Goal: Task Accomplishment & Management: Use online tool/utility

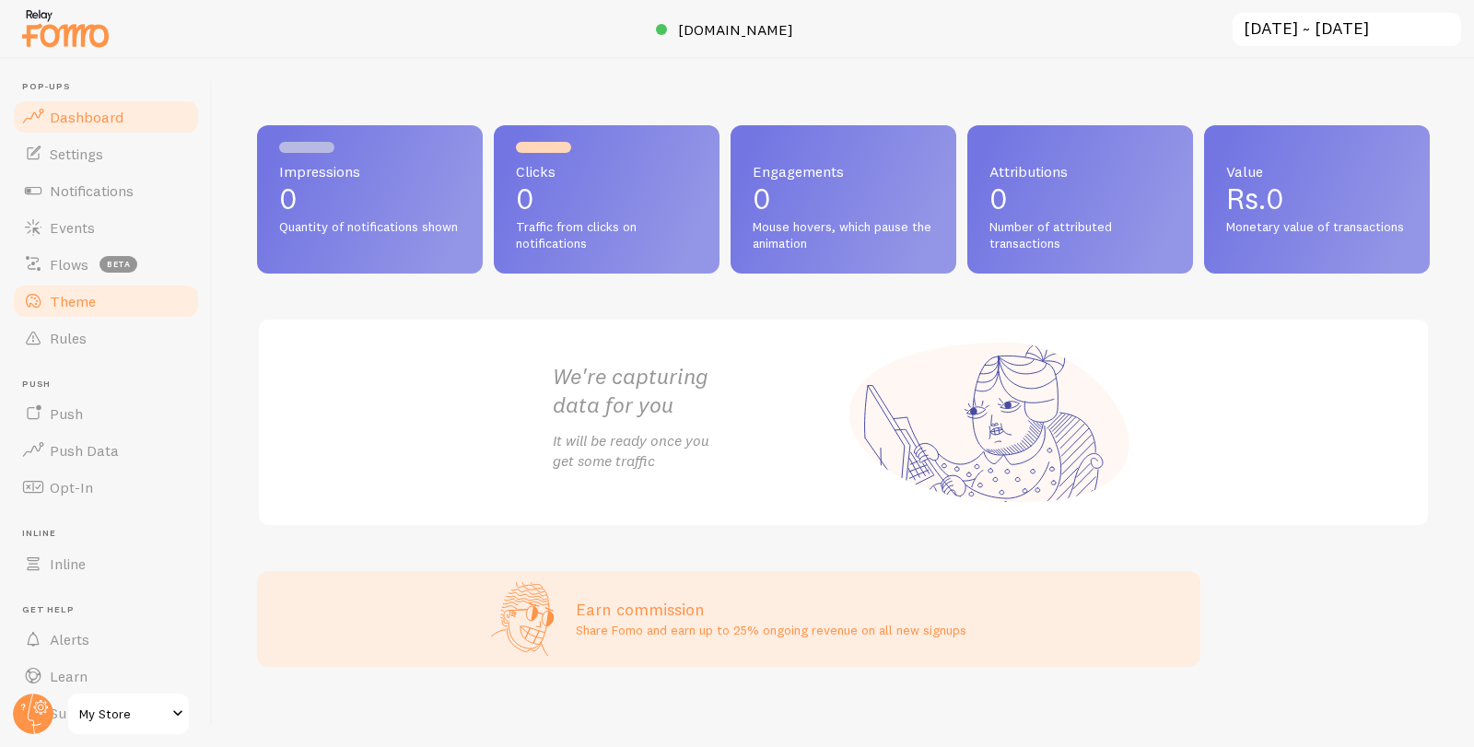
click at [64, 288] on link "Theme" at bounding box center [106, 301] width 190 height 37
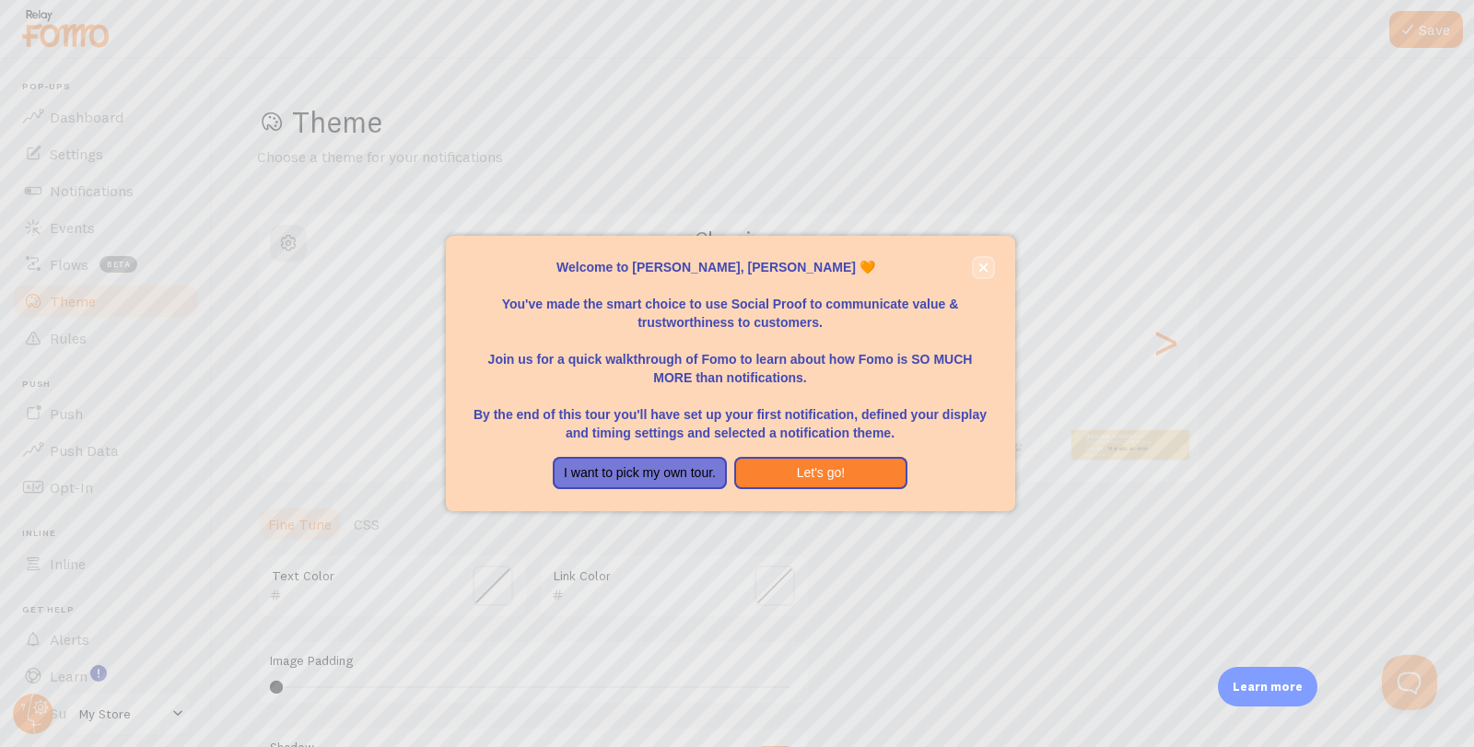
click at [986, 268] on icon "close," at bounding box center [983, 267] width 10 height 10
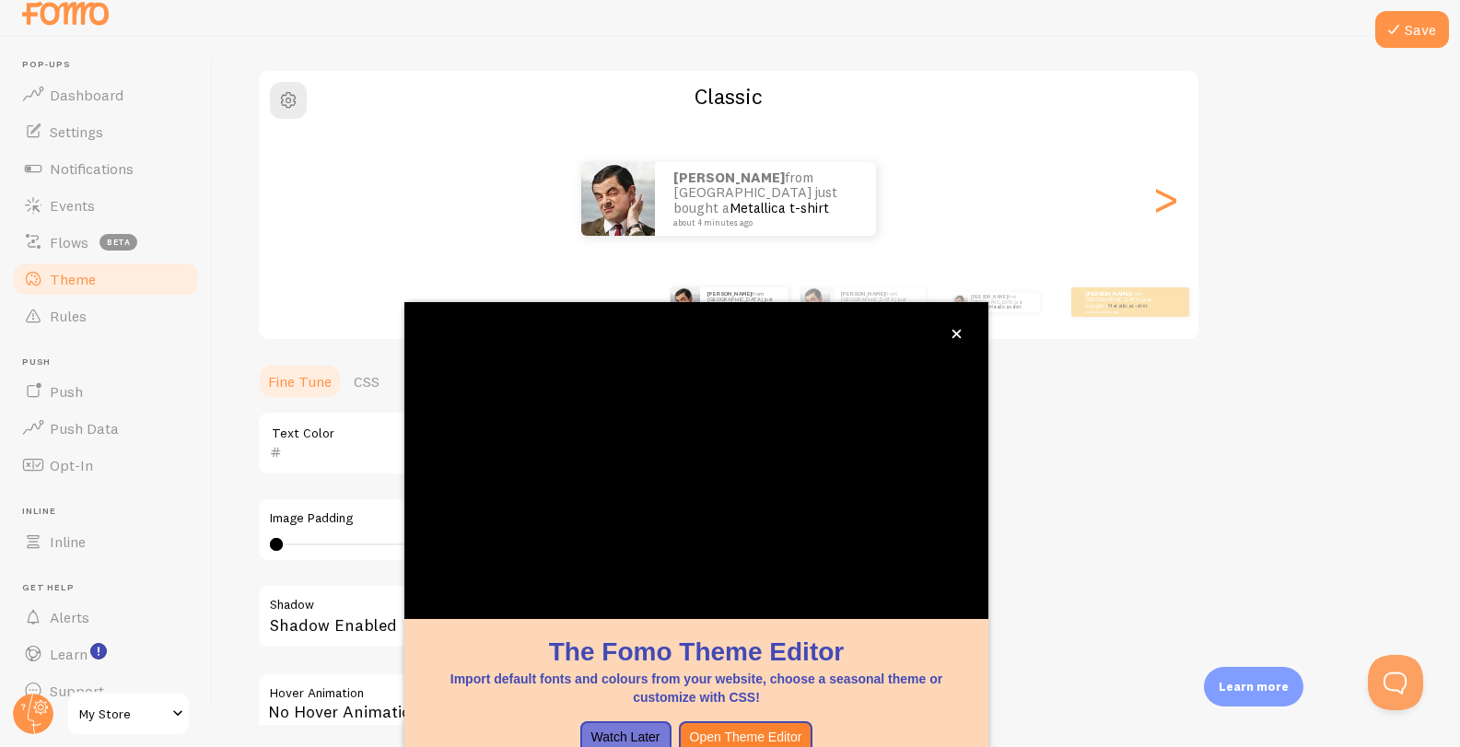
scroll to position [29, 0]
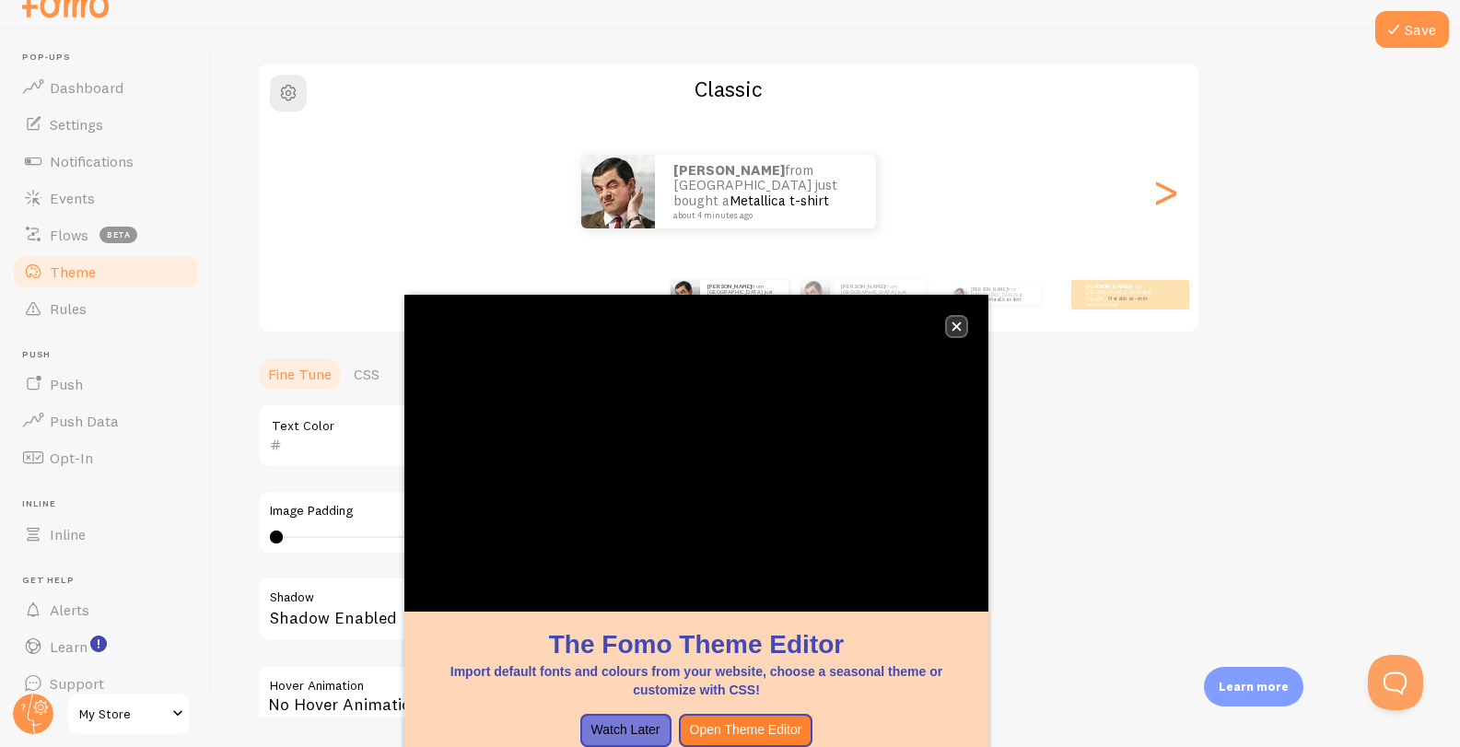
click at [961, 328] on button "close," at bounding box center [956, 326] width 19 height 19
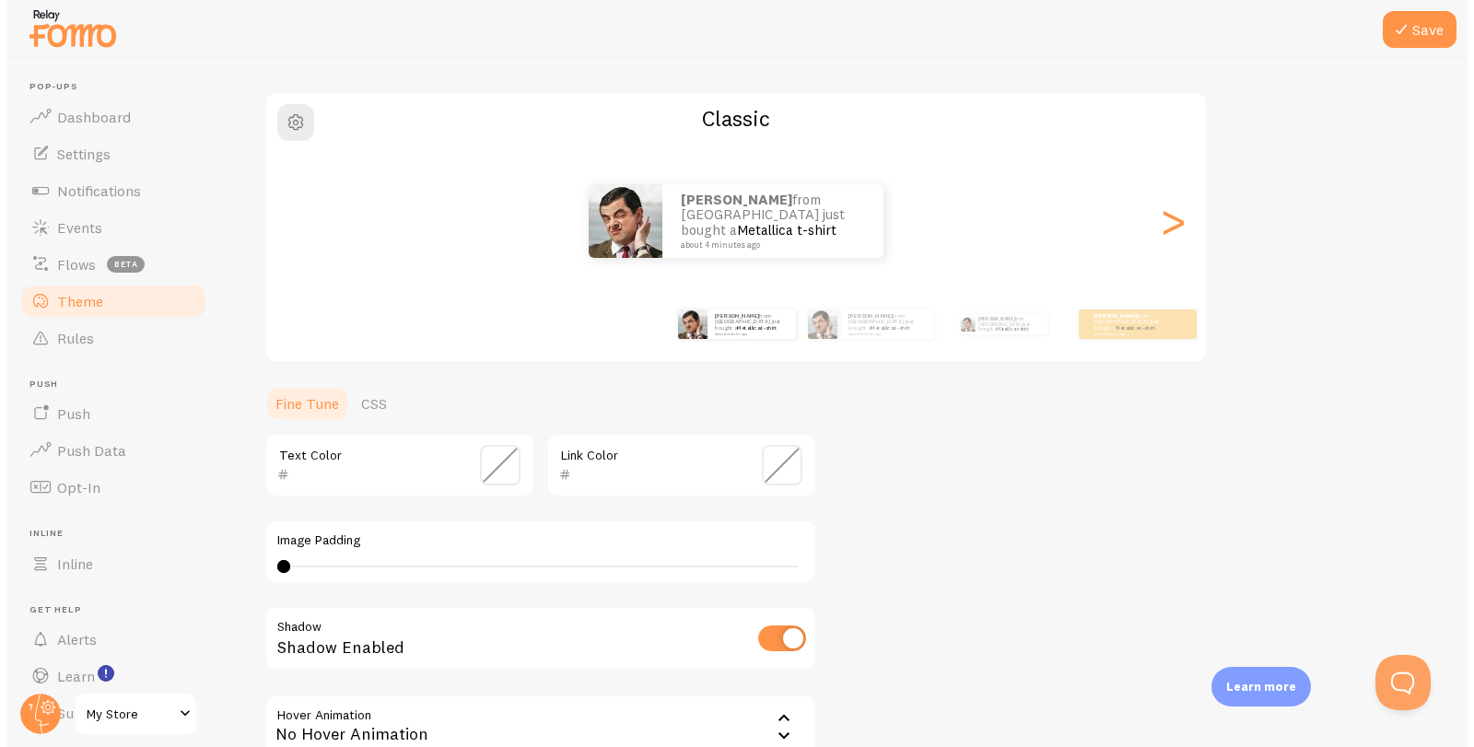
scroll to position [0, 0]
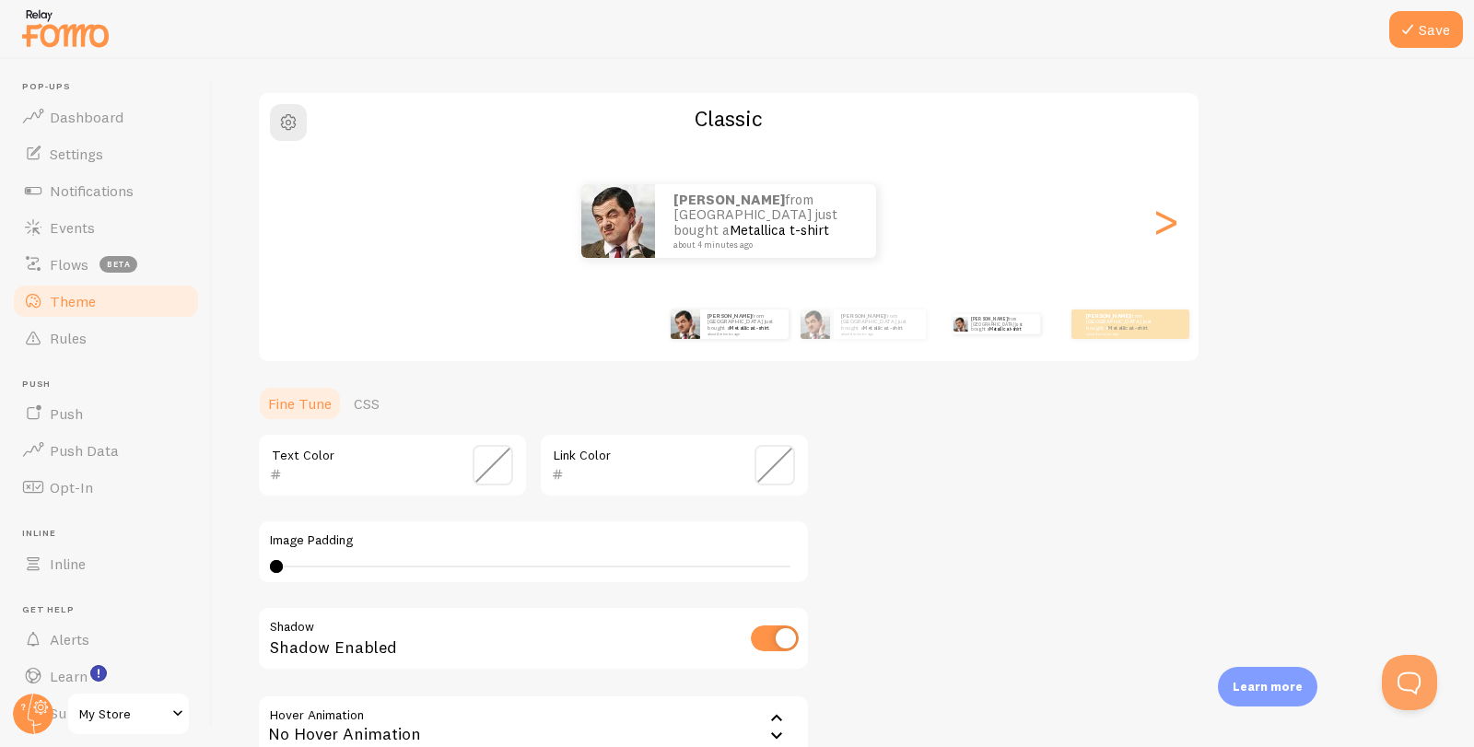
click at [997, 336] on div "[PERSON_NAME] from [GEOGRAPHIC_DATA] just bought a Metallica t-shirt about 4 mi…" at bounding box center [996, 324] width 119 height 52
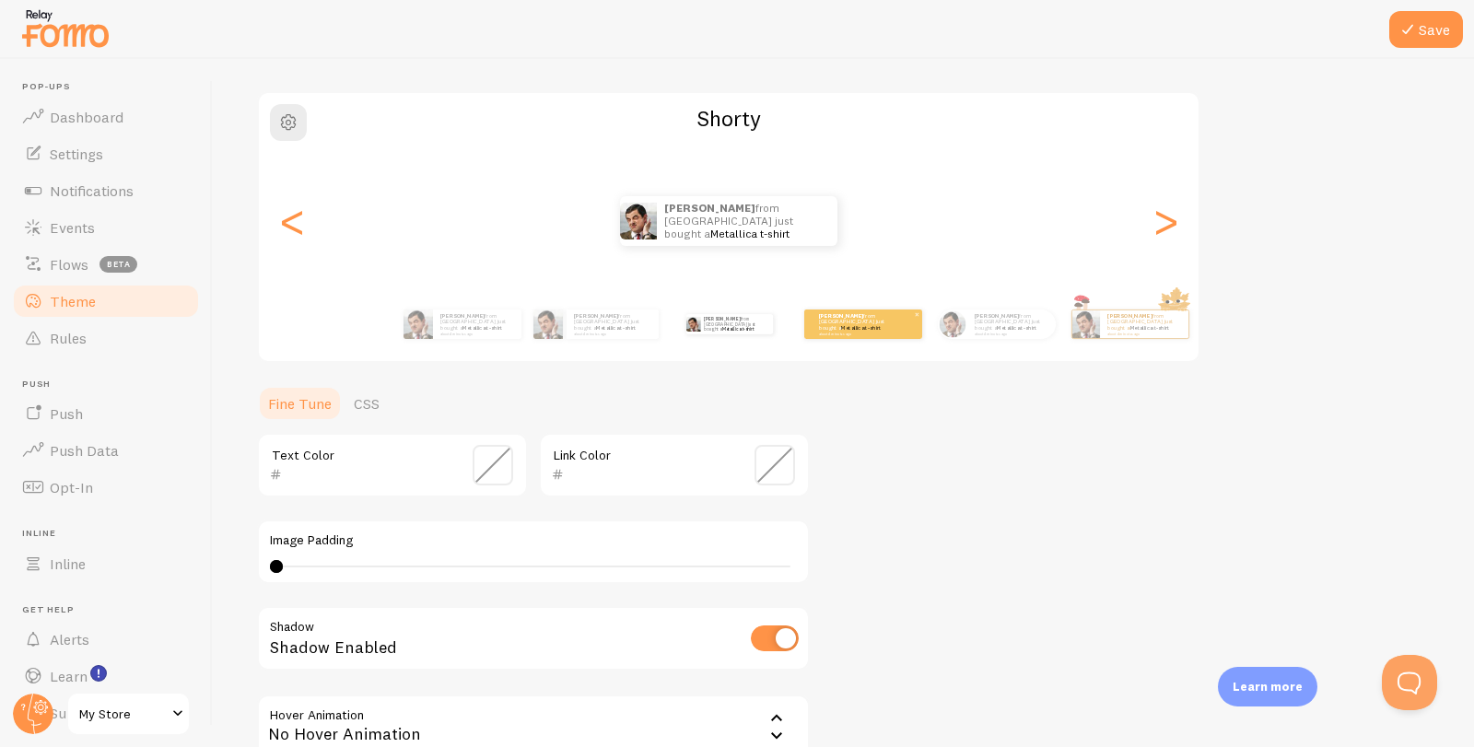
click at [919, 336] on div "[PERSON_NAME] from [GEOGRAPHIC_DATA] just bought a Metallica t-shirt about 4 mi…" at bounding box center [863, 323] width 118 height 29
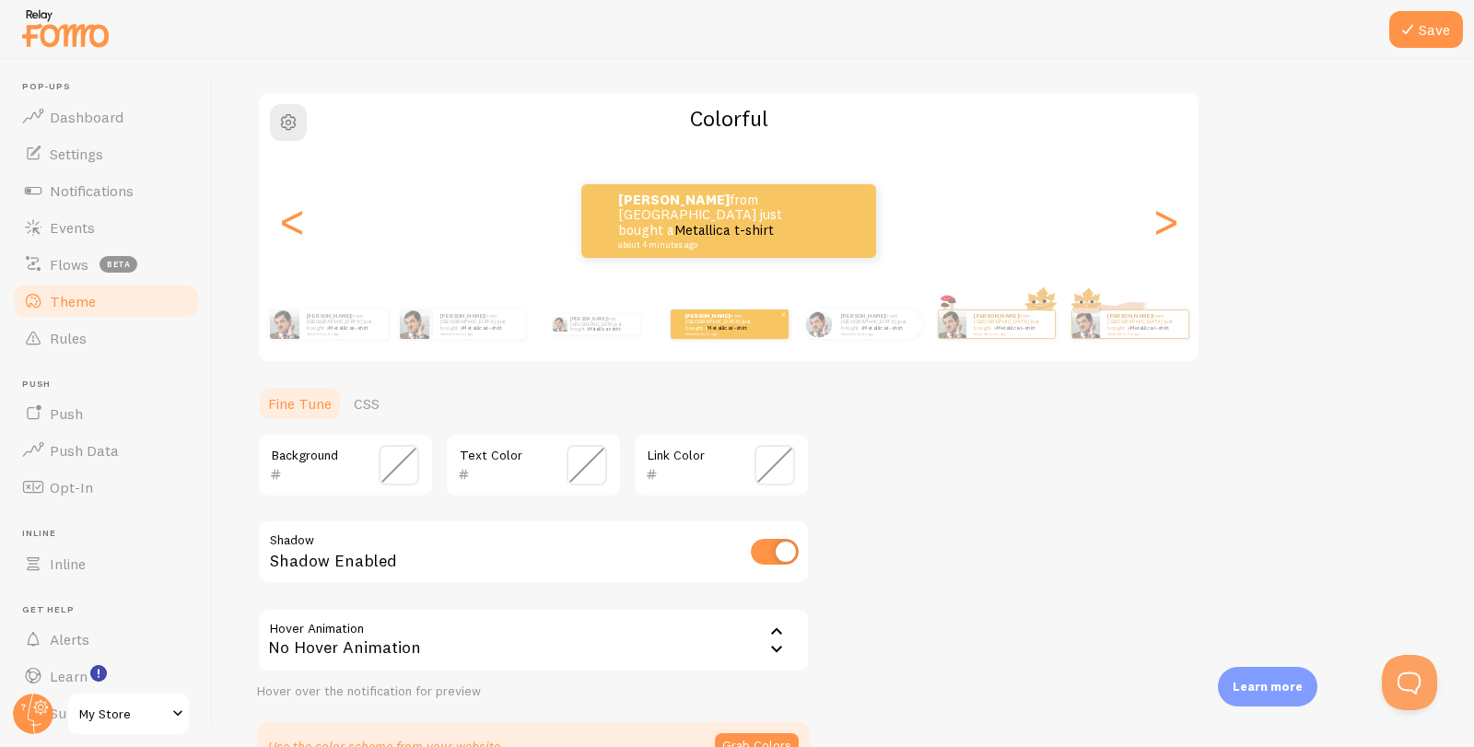
click at [788, 336] on div "[PERSON_NAME] from [GEOGRAPHIC_DATA] just bought a Metallica t-shirt about 4 mi…" at bounding box center [729, 323] width 118 height 29
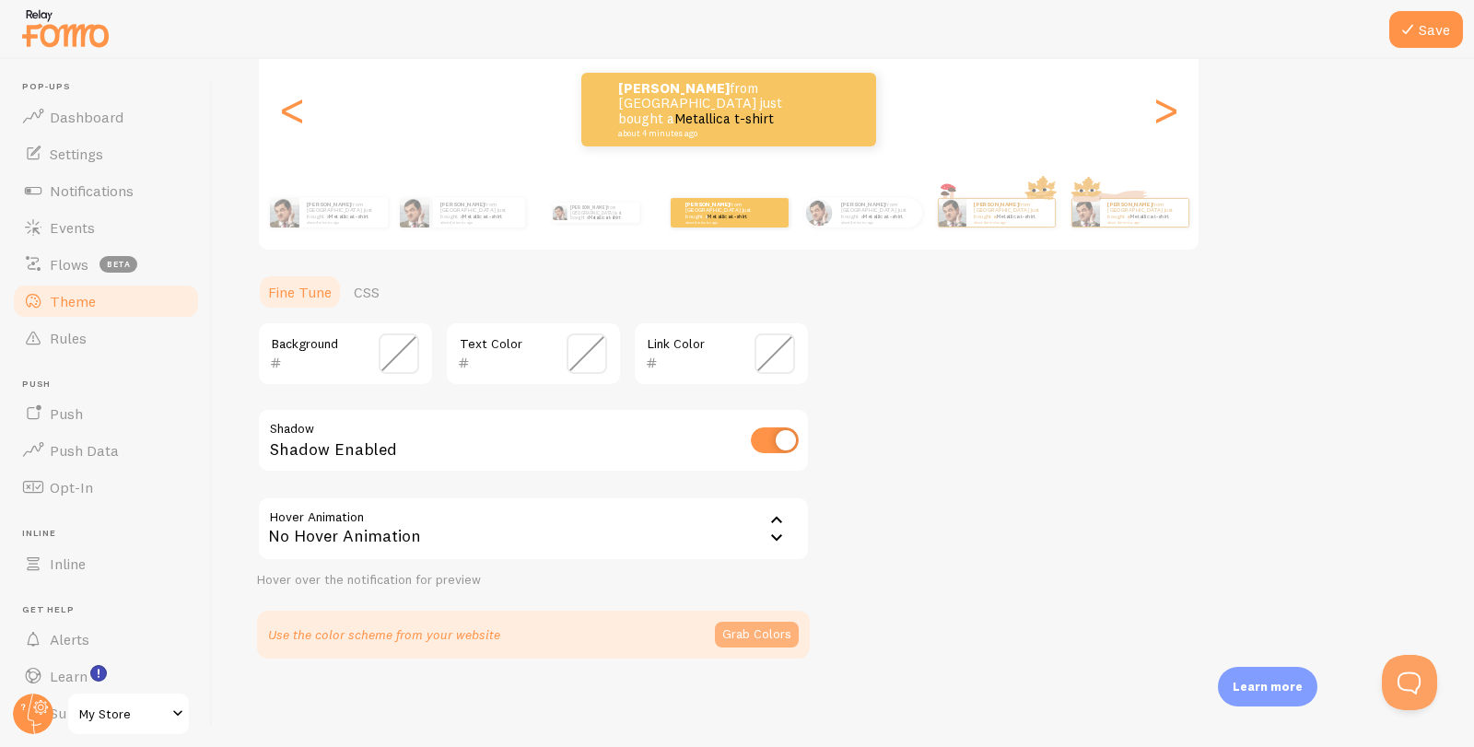
click at [743, 642] on button "Grab Colors" at bounding box center [757, 635] width 84 height 26
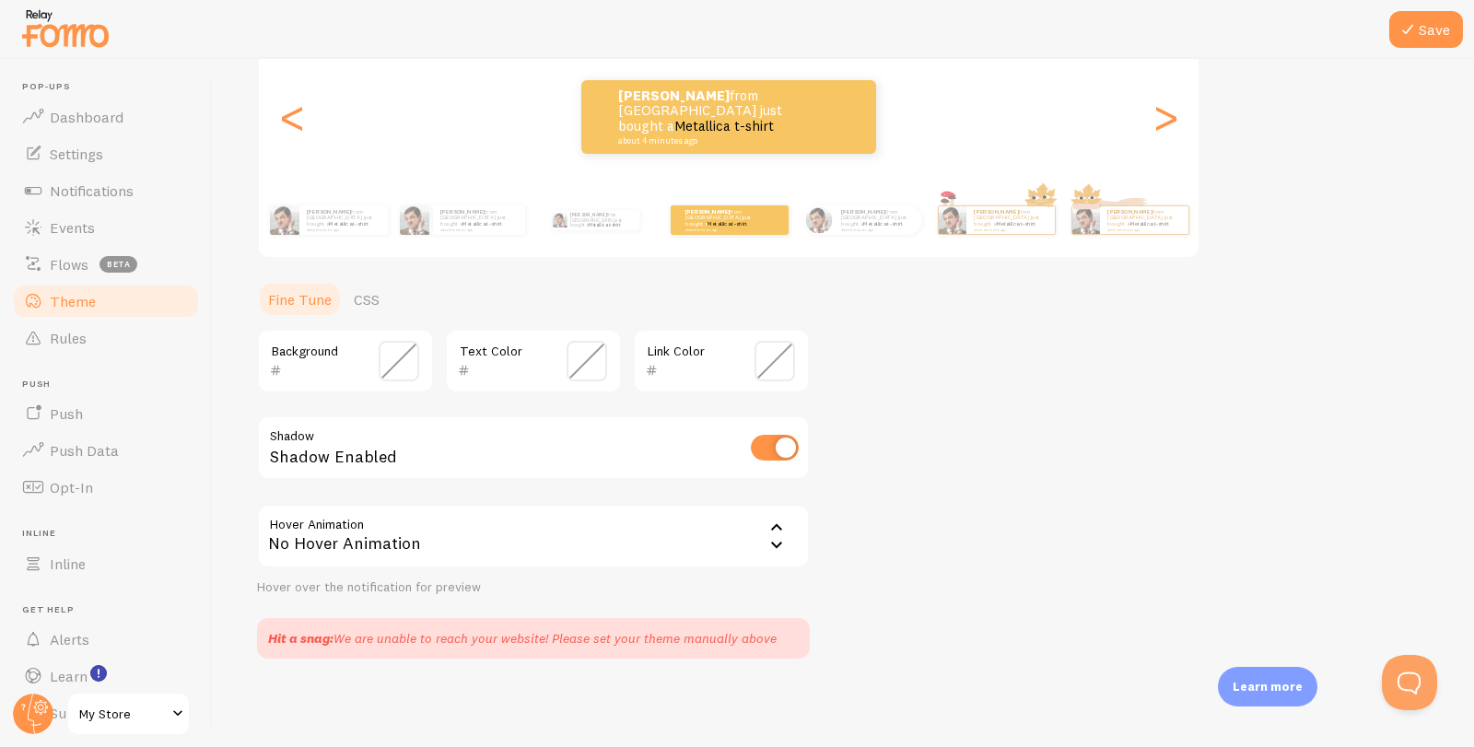
scroll to position [41, 0]
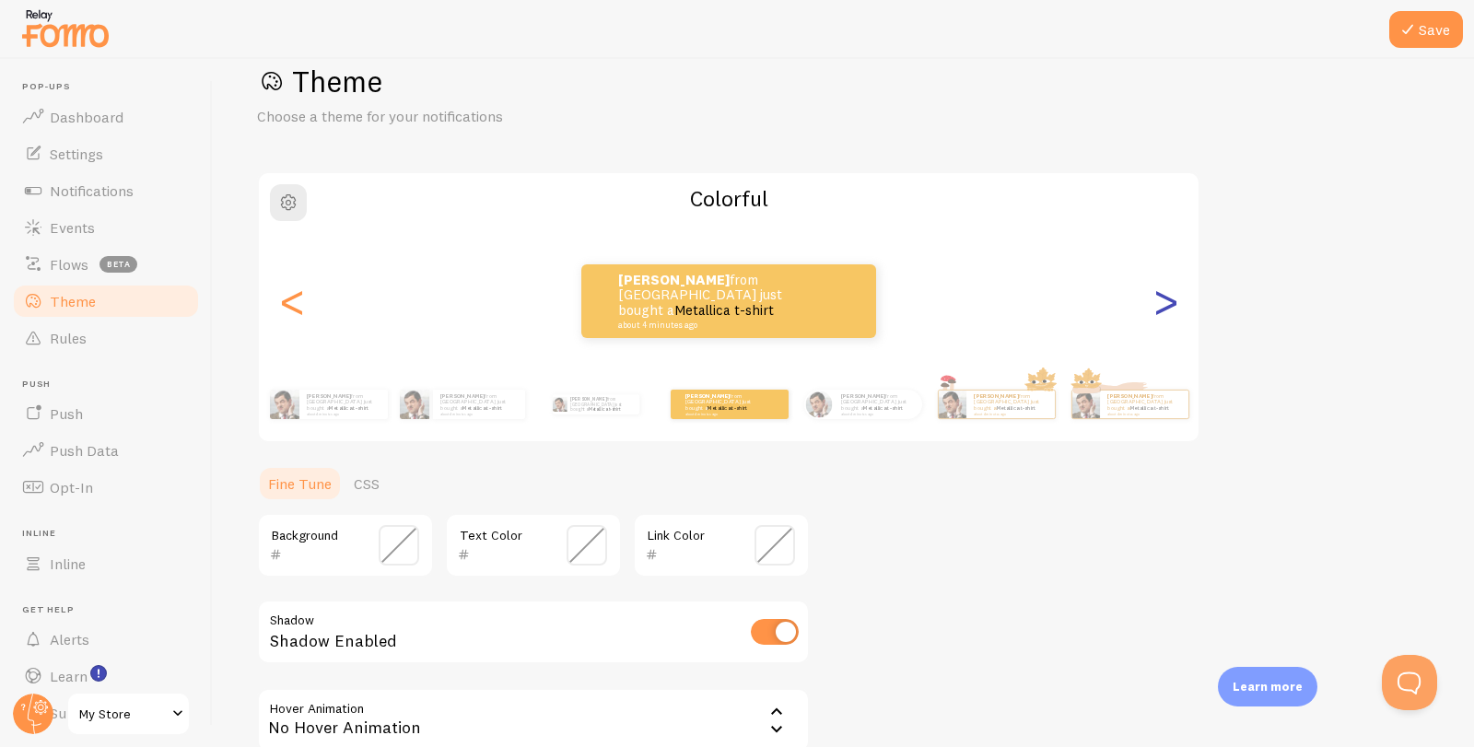
click at [1176, 311] on div ">" at bounding box center [1165, 301] width 22 height 133
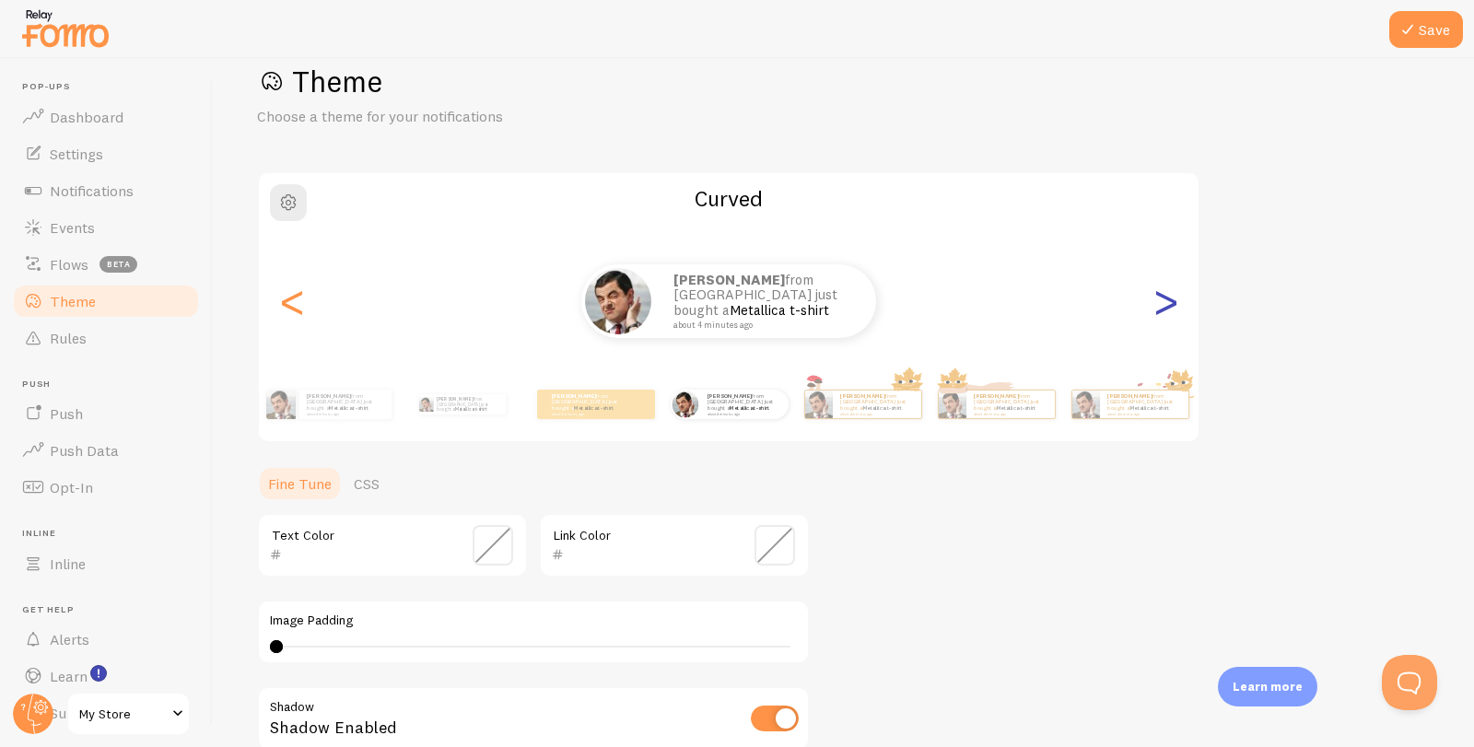
click at [1160, 311] on div ">" at bounding box center [1165, 301] width 22 height 133
type input "0"
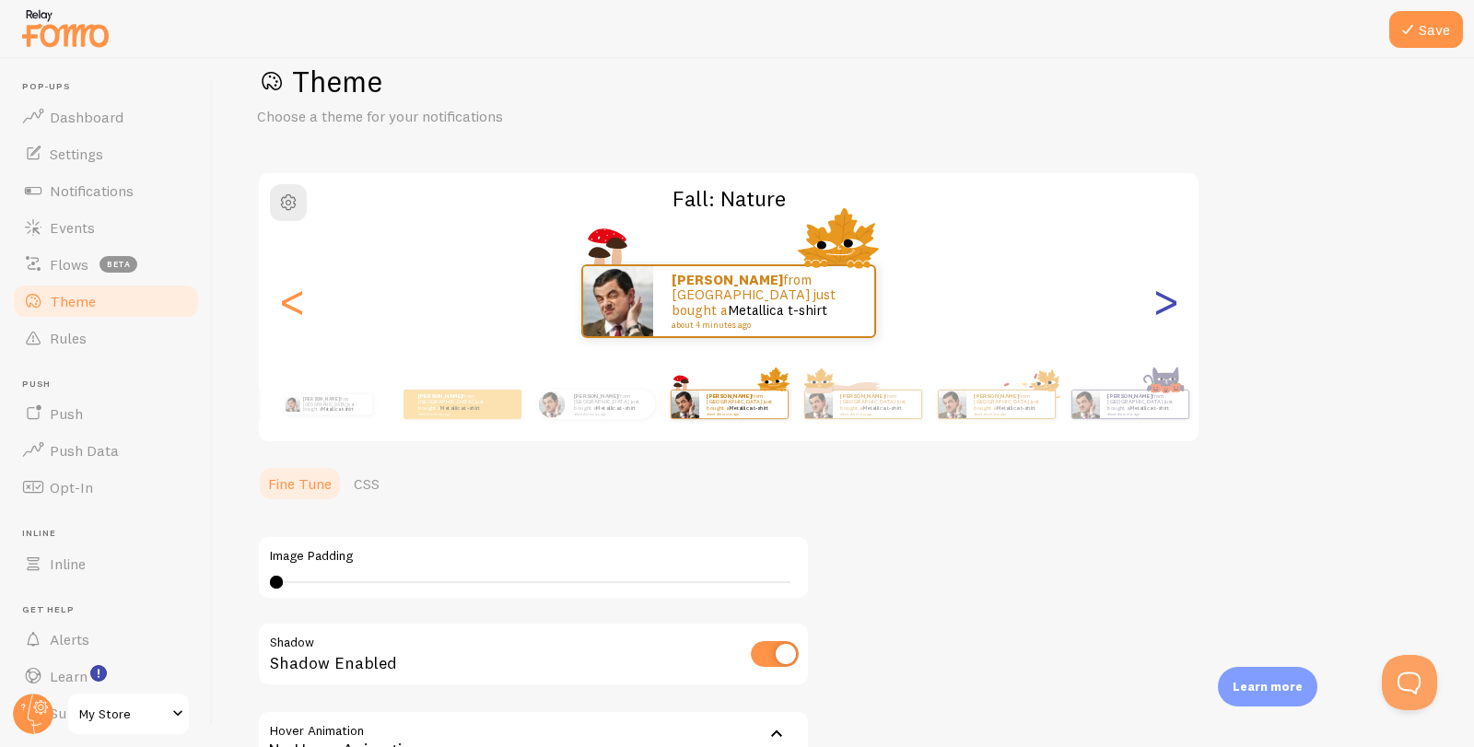
click at [1164, 311] on div ">" at bounding box center [1165, 301] width 22 height 133
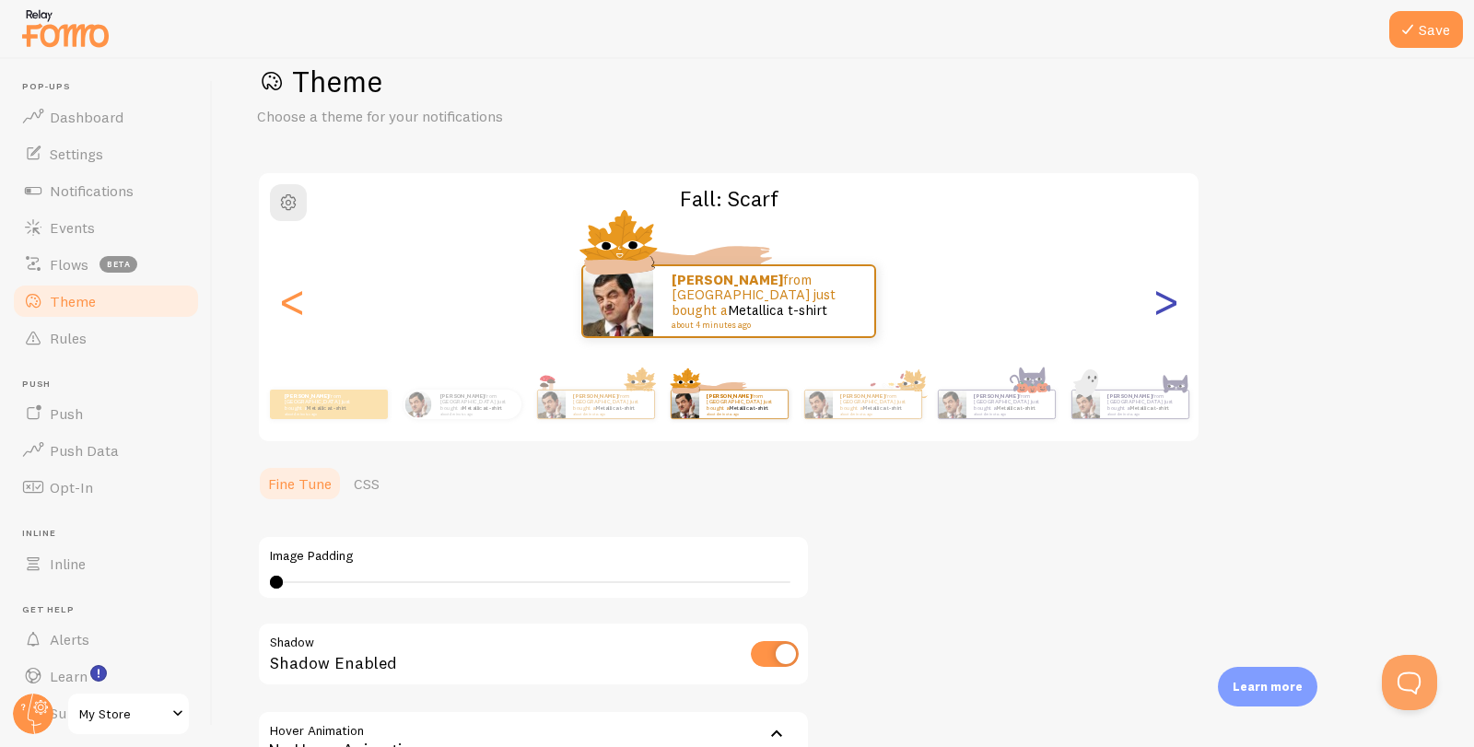
click at [1164, 311] on div ">" at bounding box center [1165, 301] width 22 height 133
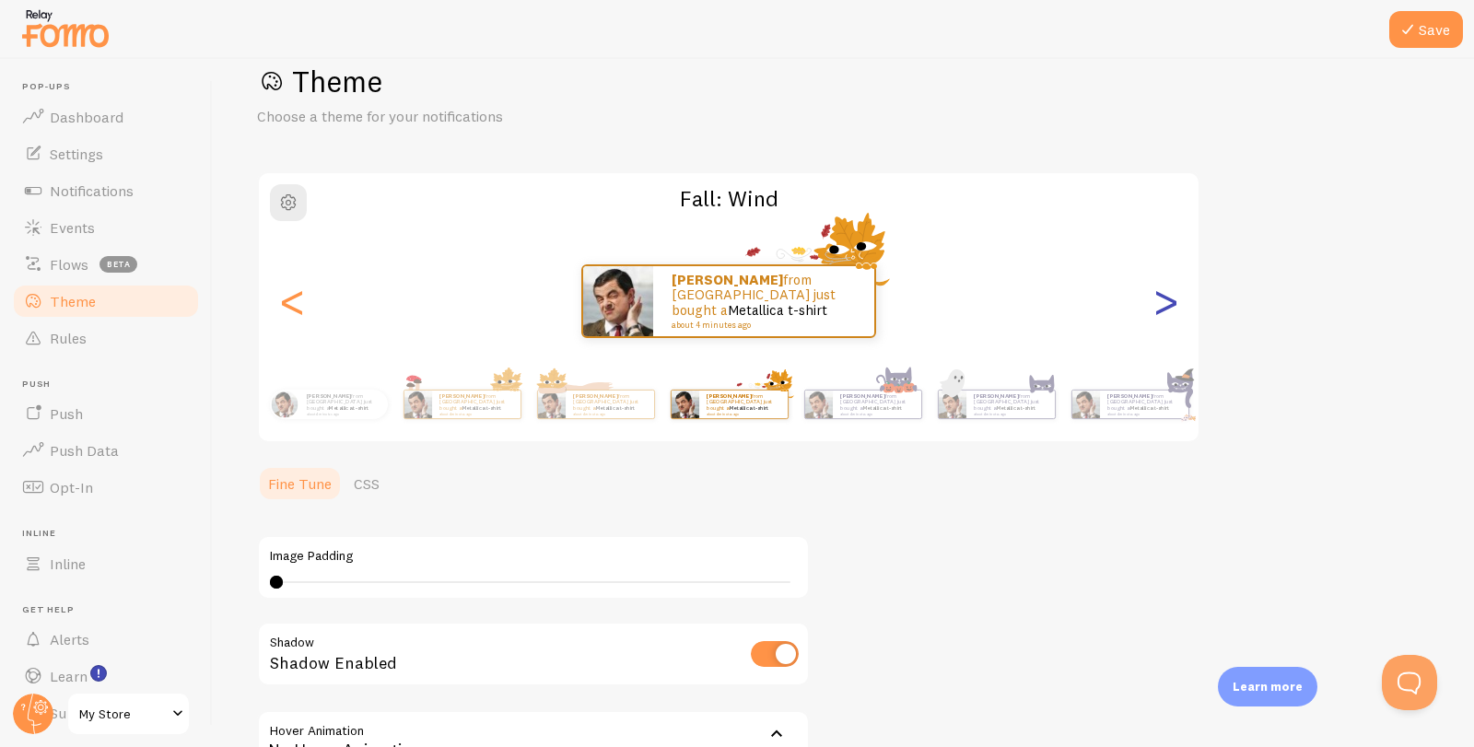
click at [1164, 311] on div ">" at bounding box center [1165, 301] width 22 height 133
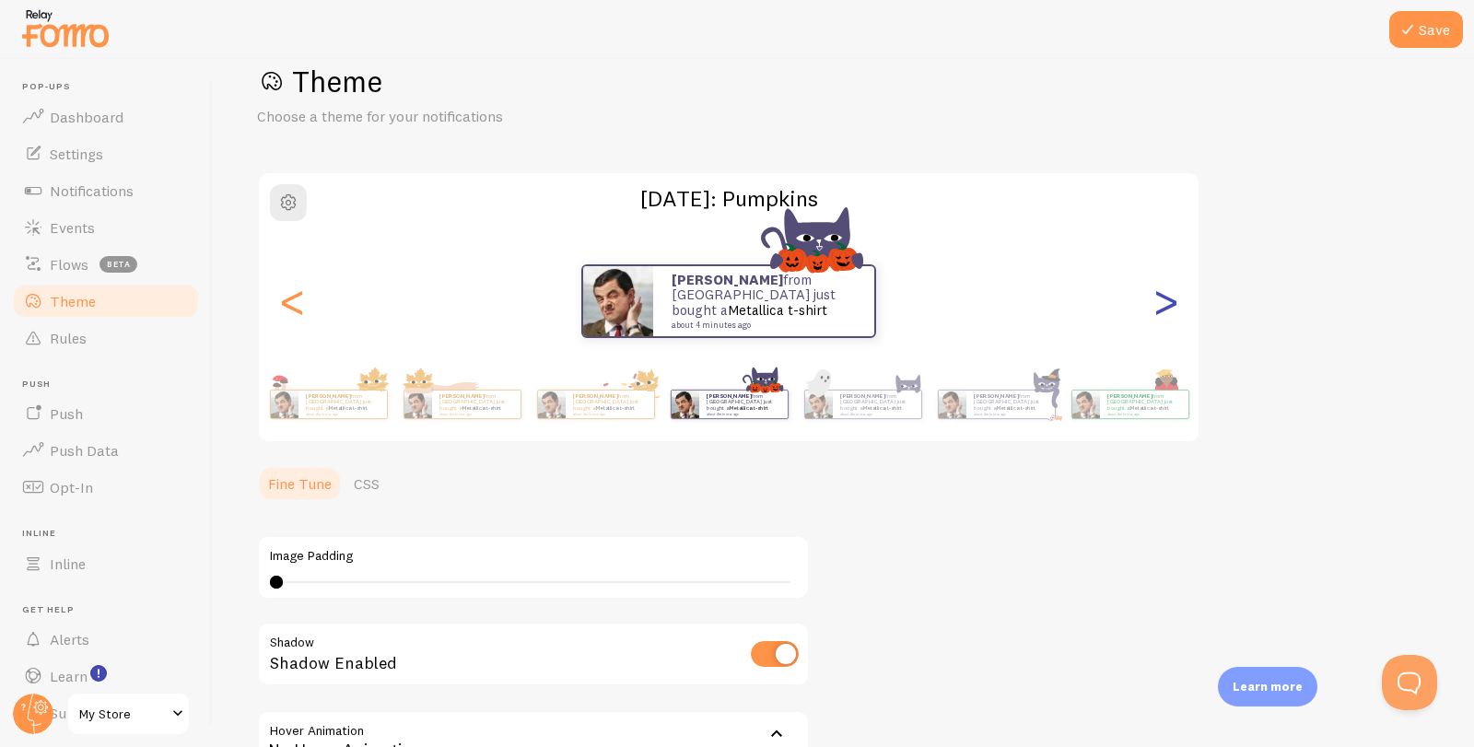
click at [1164, 311] on div ">" at bounding box center [1165, 301] width 22 height 133
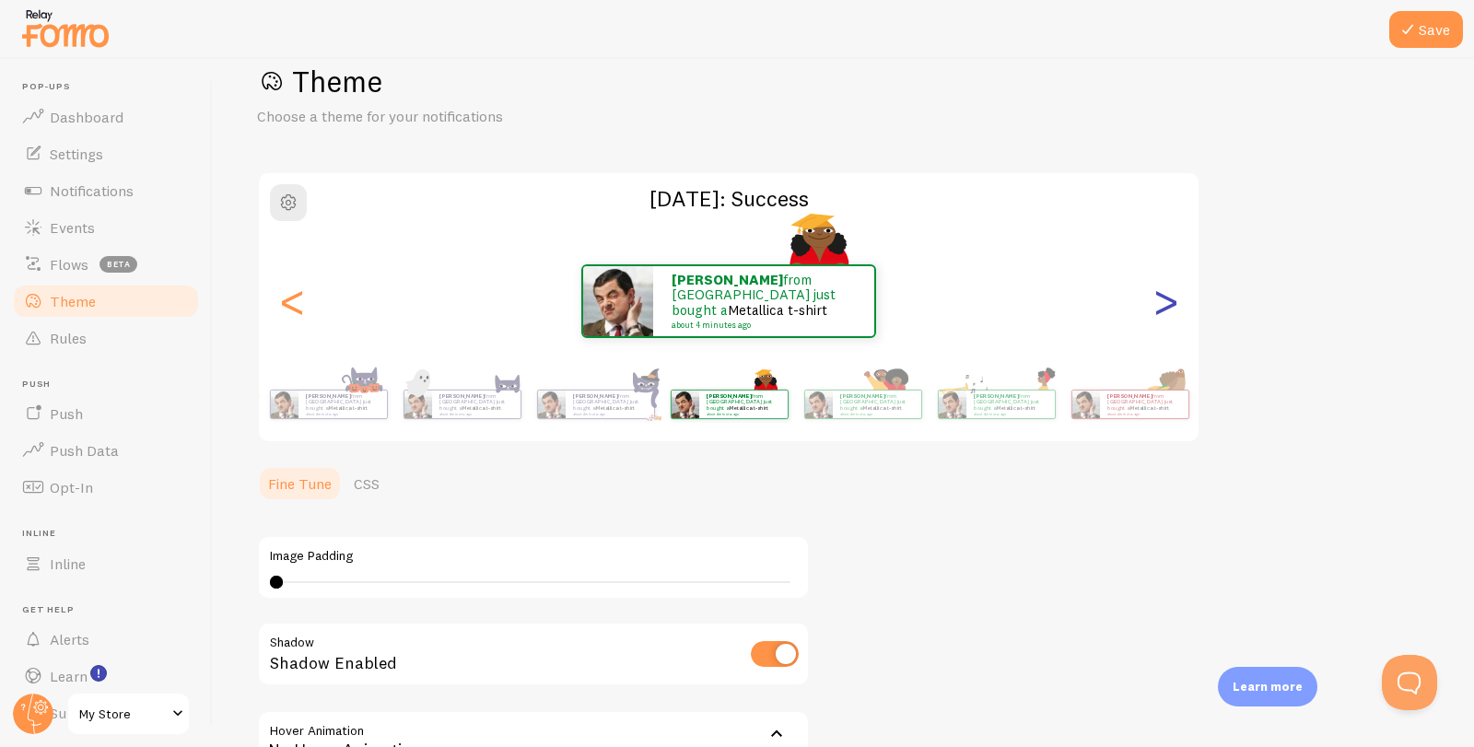
click at [1164, 311] on div ">" at bounding box center [1165, 301] width 22 height 133
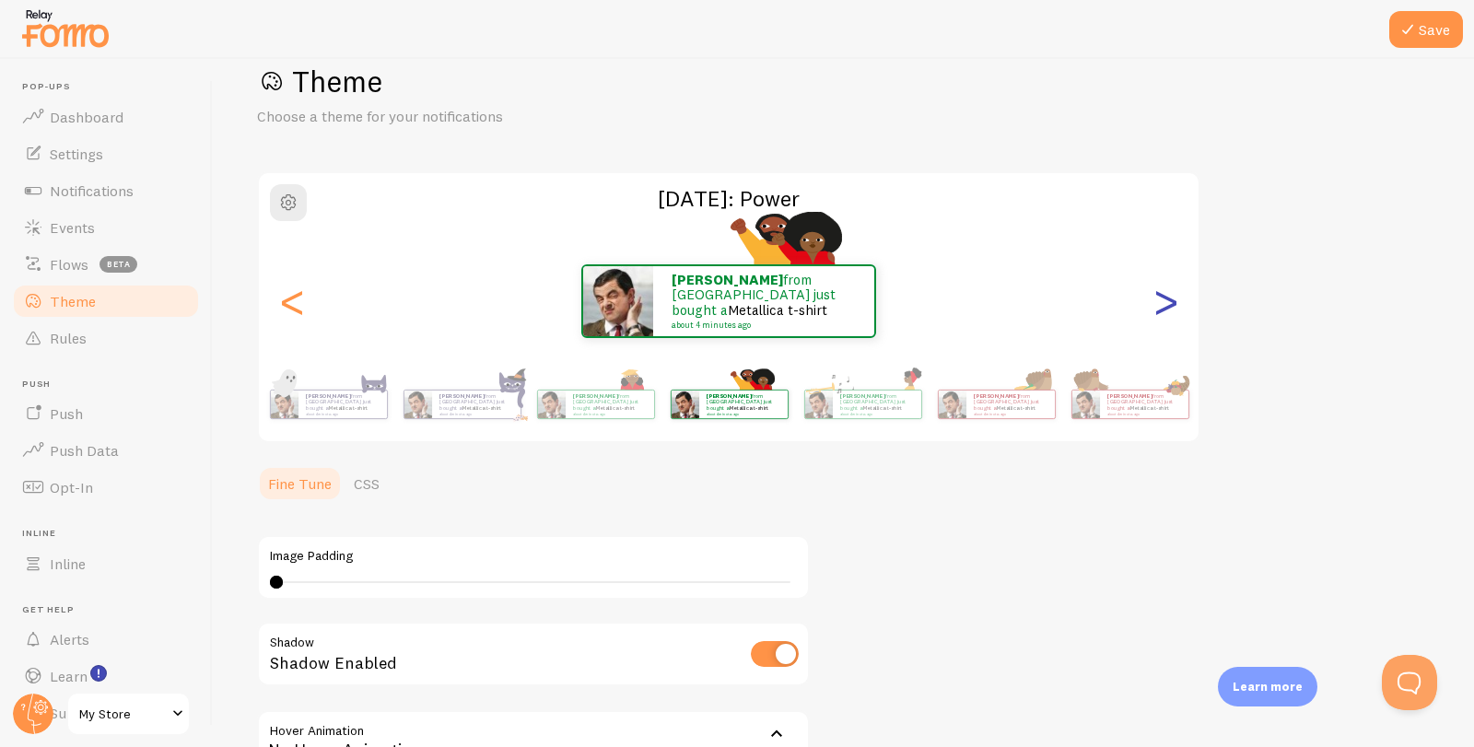
click at [1164, 311] on div ">" at bounding box center [1165, 301] width 22 height 133
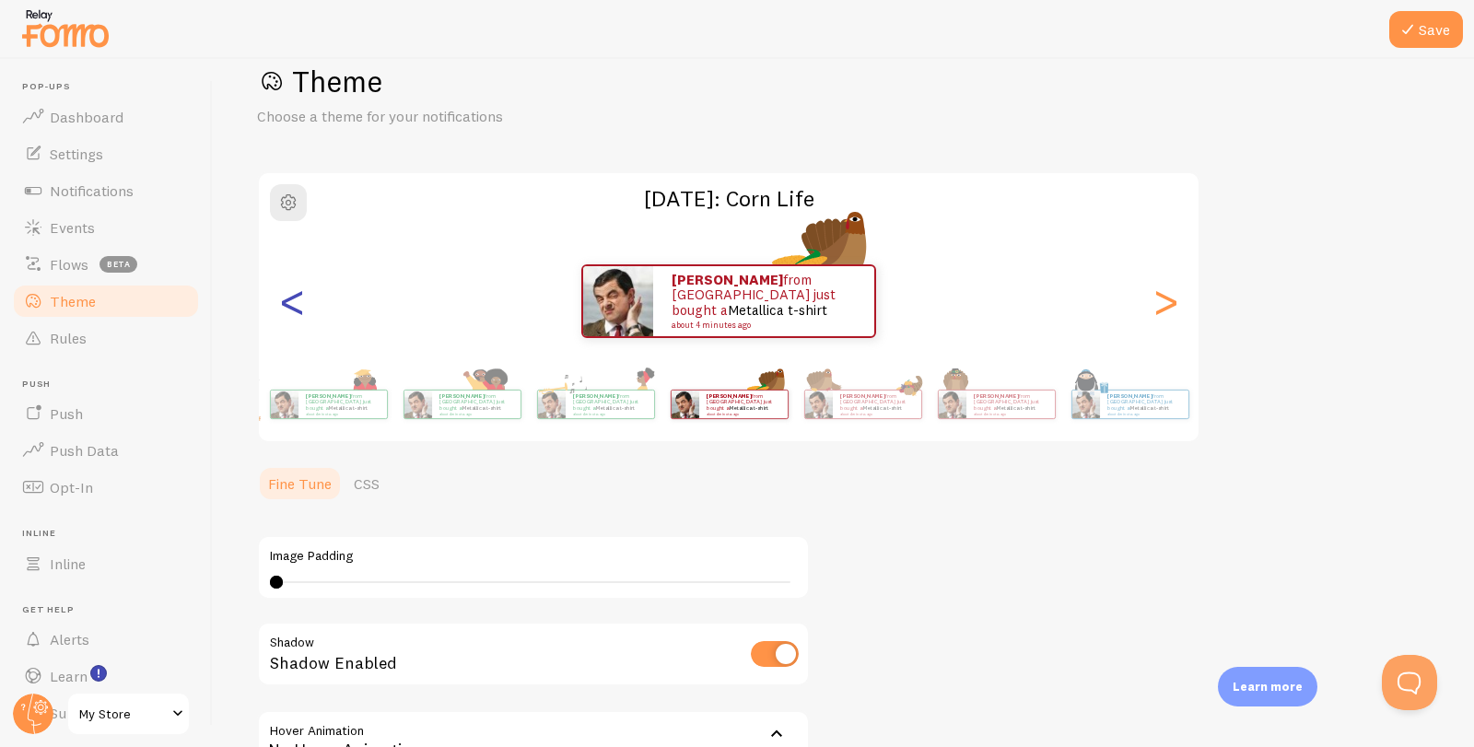
click at [297, 299] on div "<" at bounding box center [292, 301] width 22 height 133
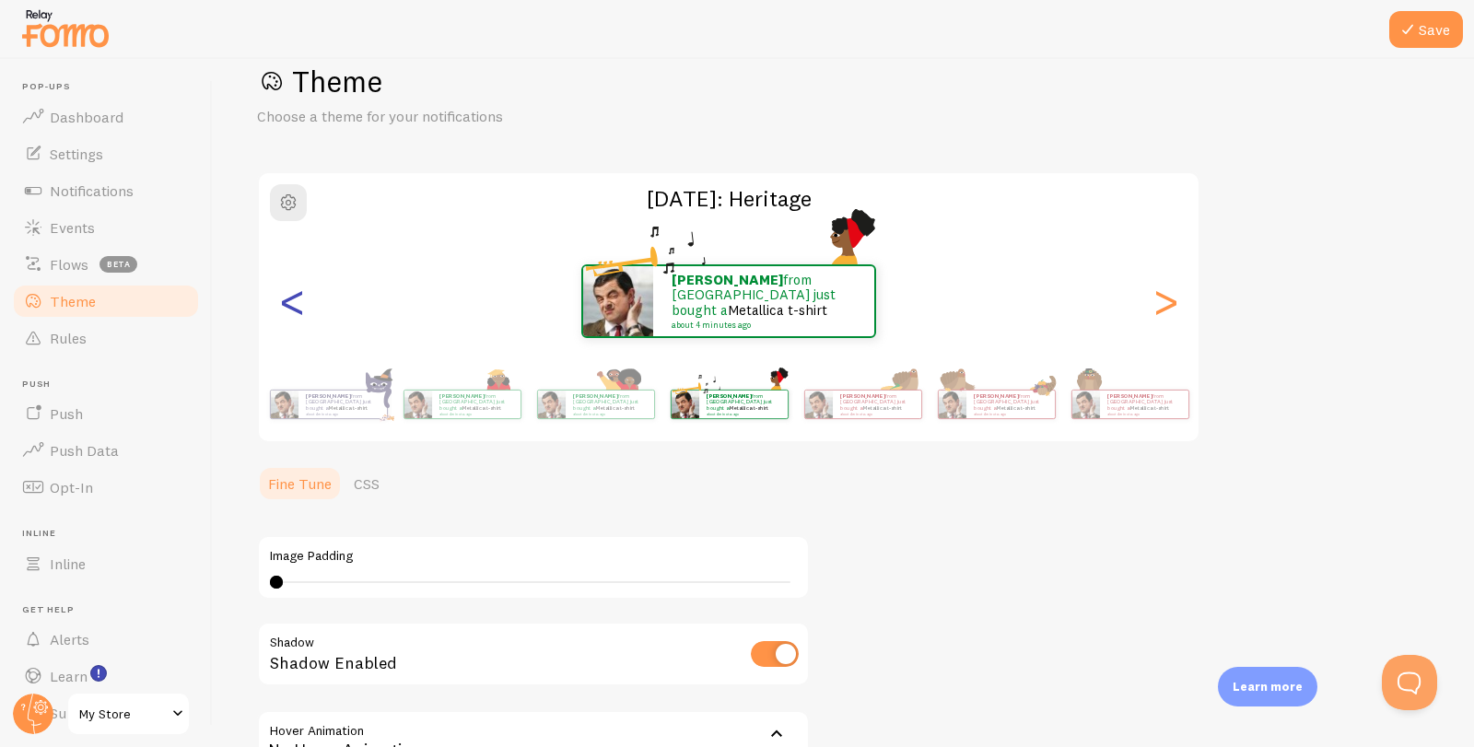
click at [297, 299] on div "<" at bounding box center [292, 301] width 22 height 133
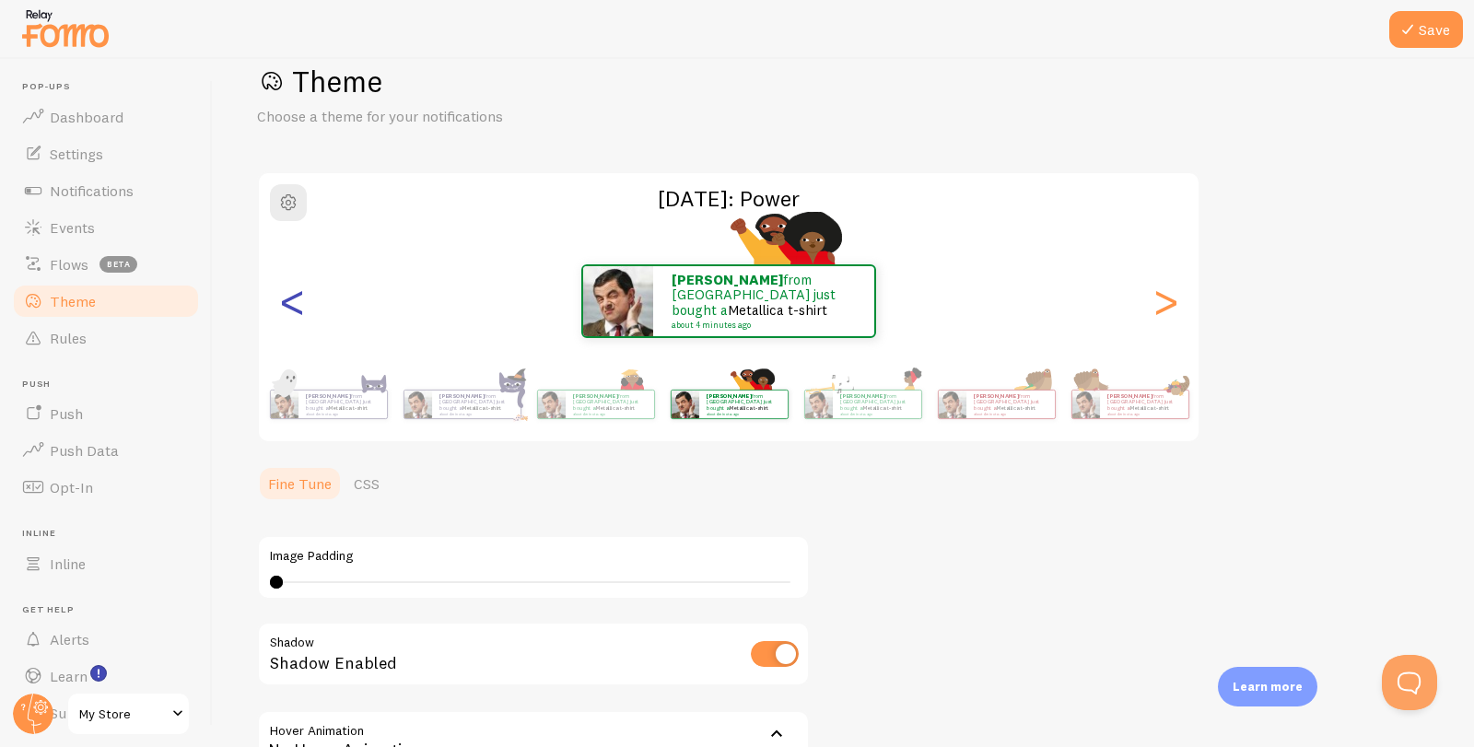
click at [297, 299] on div "<" at bounding box center [292, 301] width 22 height 133
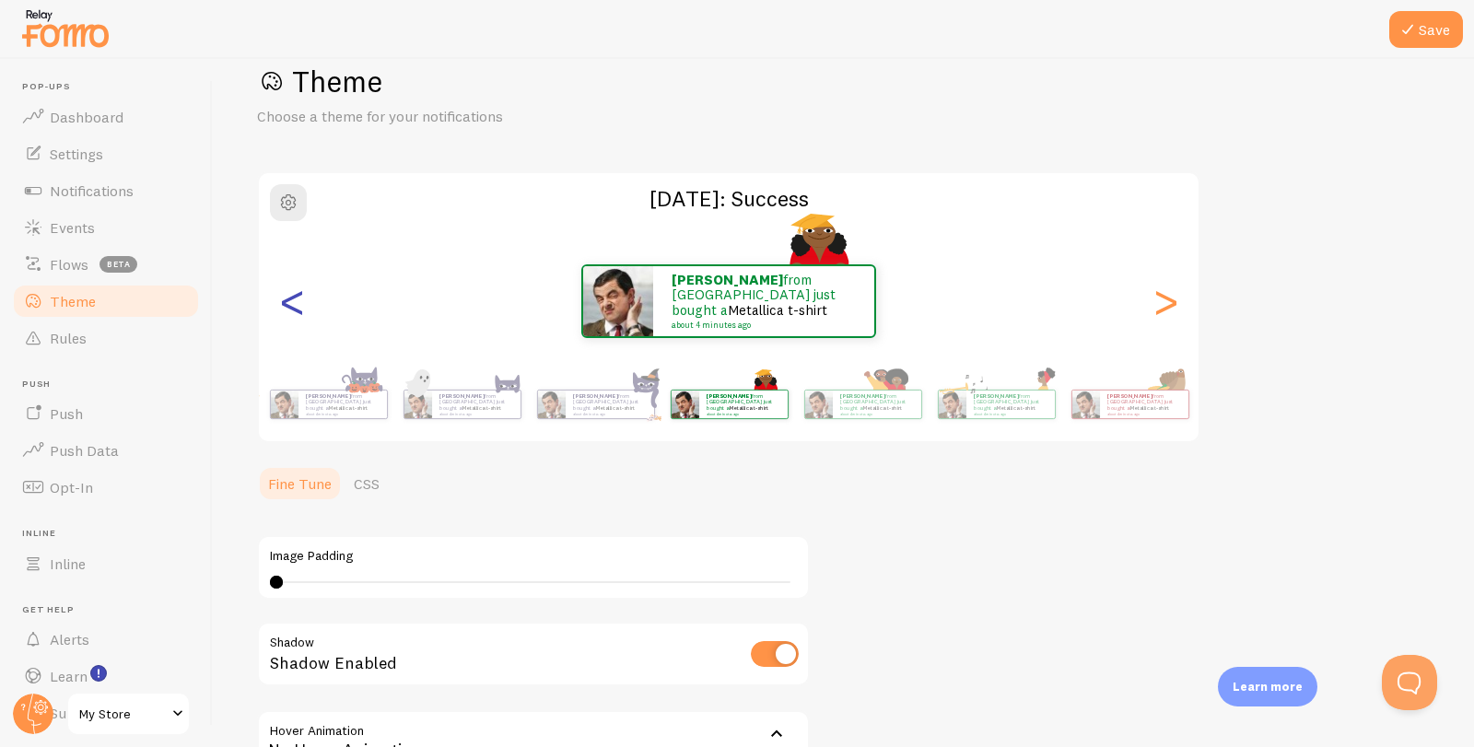
click at [297, 299] on div "<" at bounding box center [292, 301] width 22 height 133
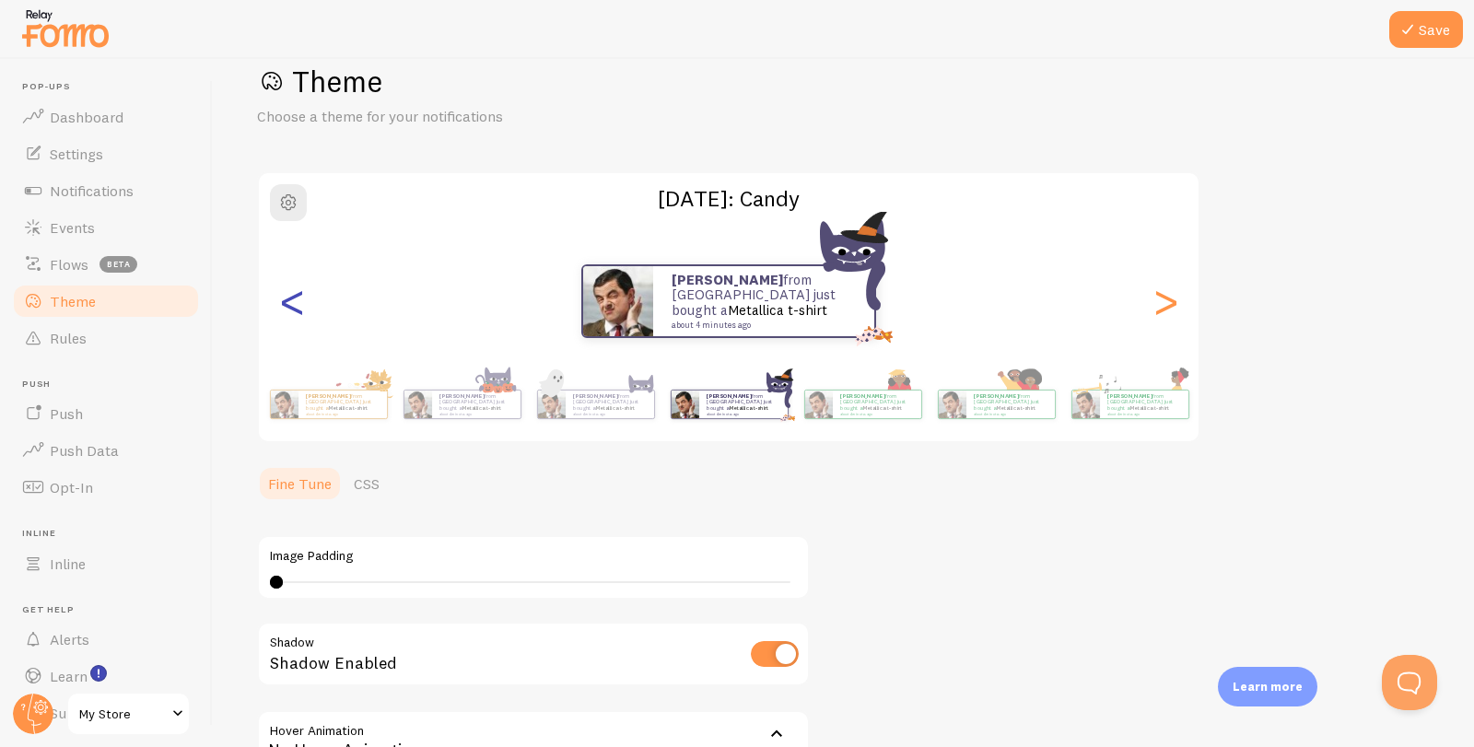
click at [297, 299] on div "<" at bounding box center [292, 301] width 22 height 133
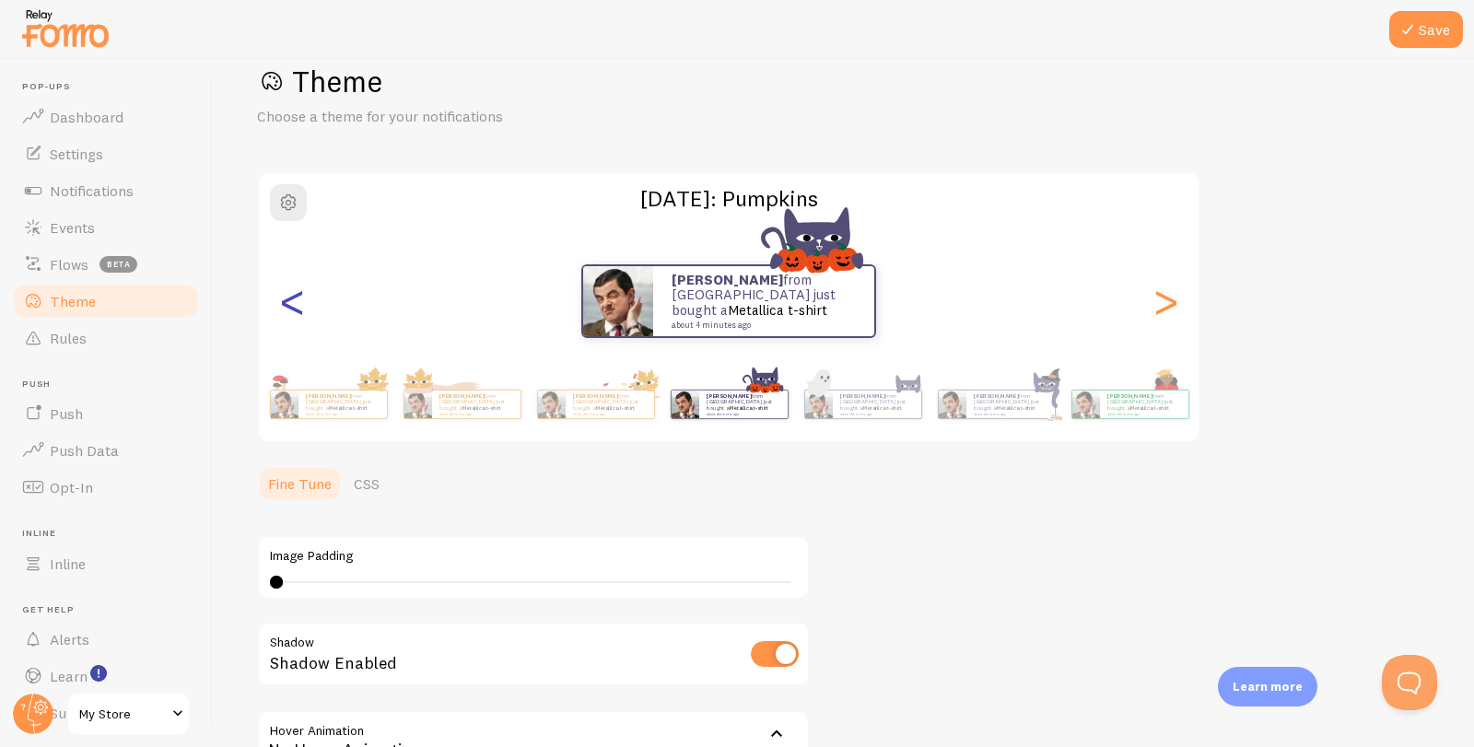
click at [297, 299] on div "<" at bounding box center [292, 301] width 22 height 133
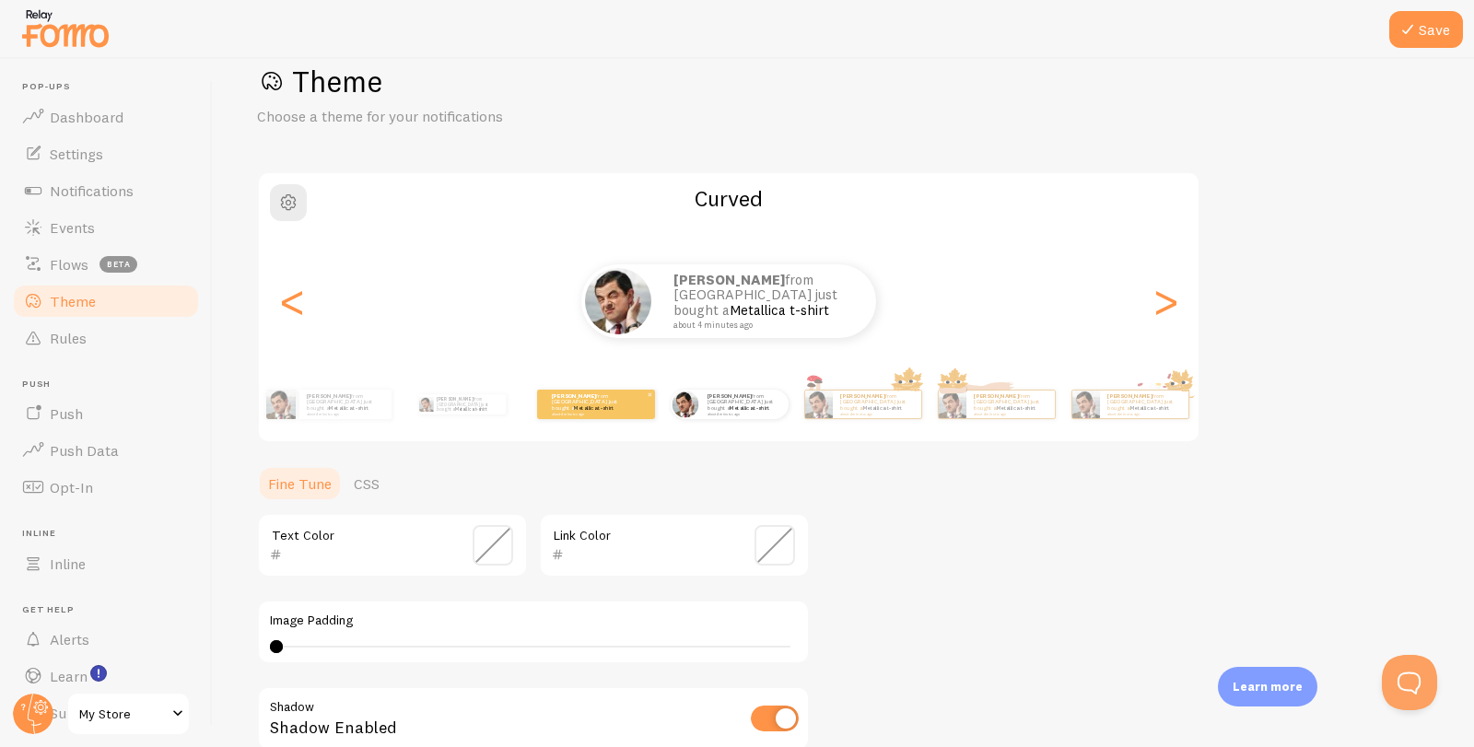
click at [840, 396] on strong "[PERSON_NAME]" at bounding box center [862, 395] width 44 height 7
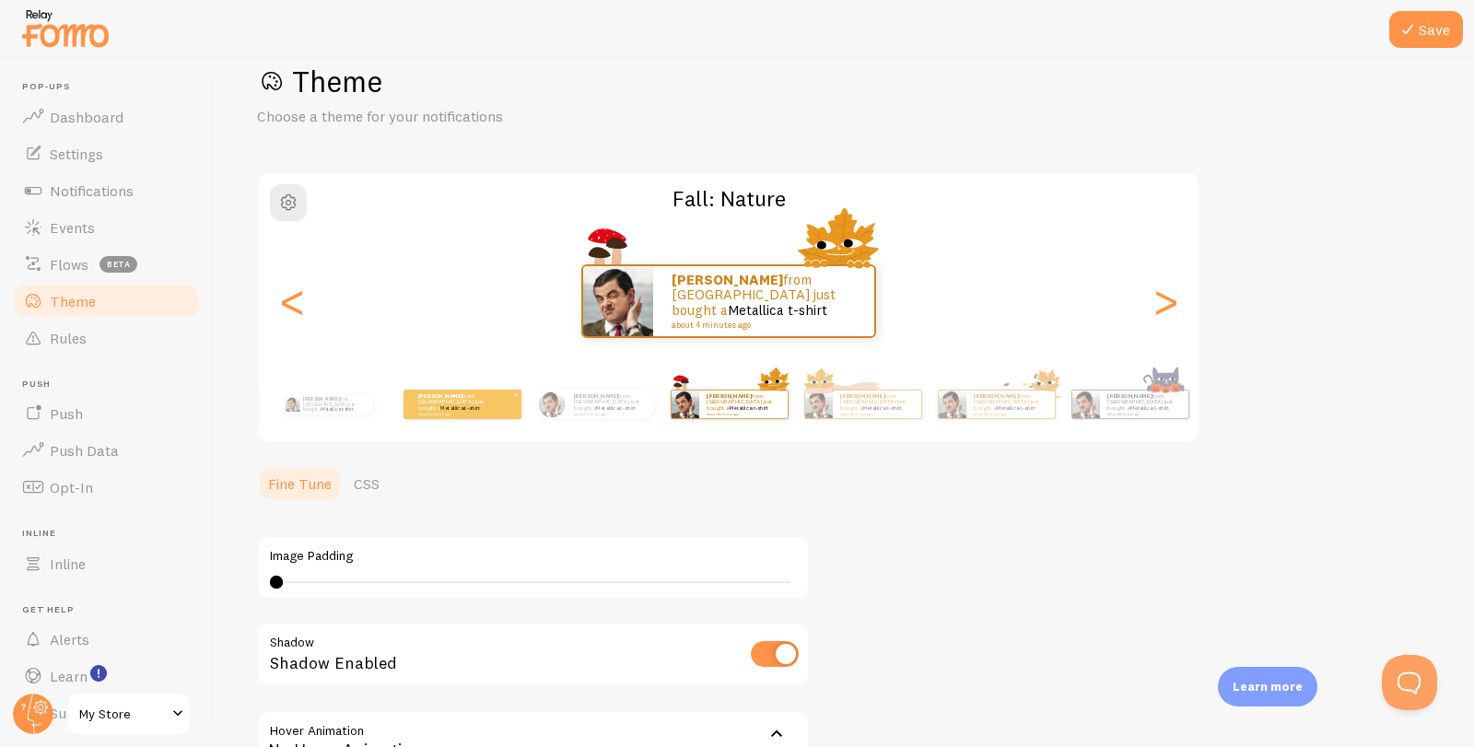
click at [499, 404] on div "[PERSON_NAME] from [GEOGRAPHIC_DATA] just bought a Metallica t-shirt about 4 mi…" at bounding box center [462, 404] width 118 height 29
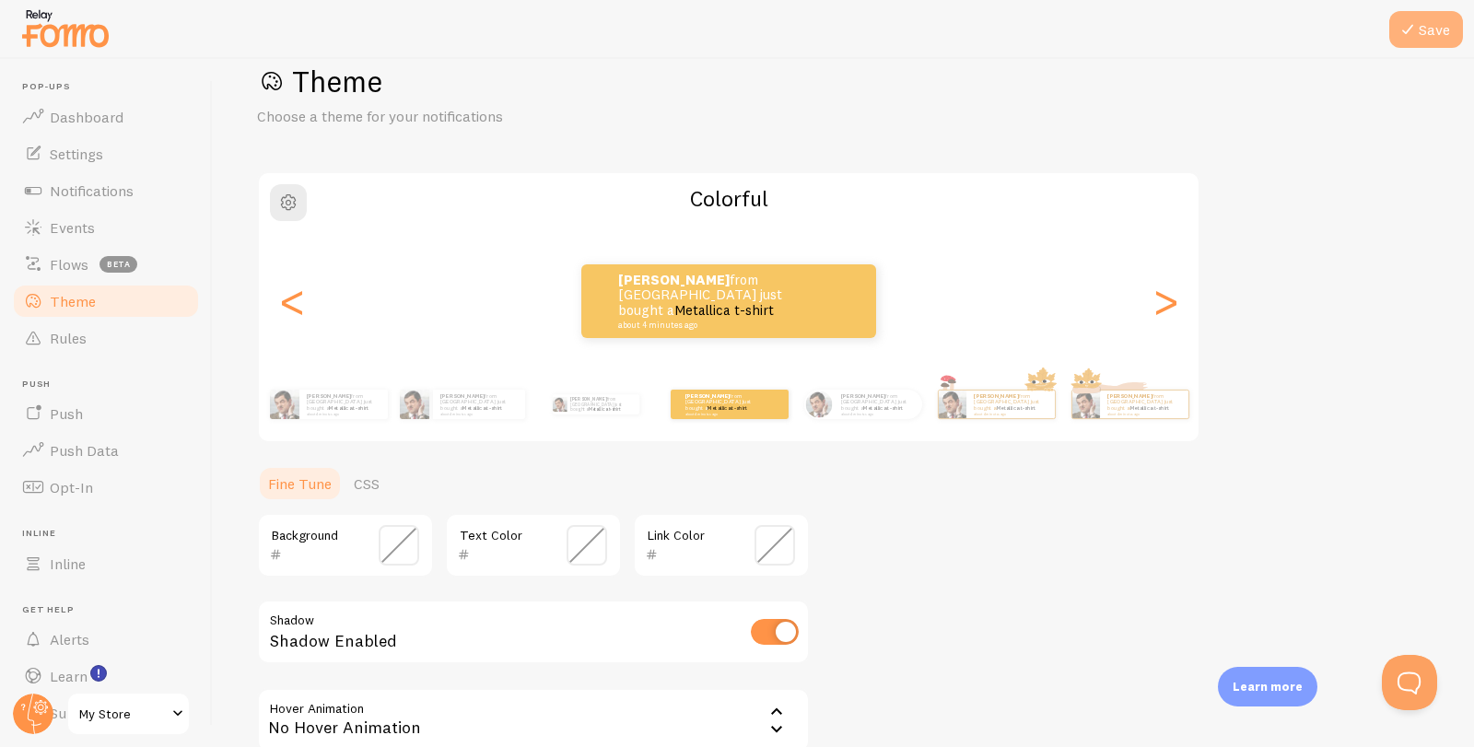
click at [1416, 26] on icon at bounding box center [1407, 29] width 22 height 22
